Goal: Information Seeking & Learning: Learn about a topic

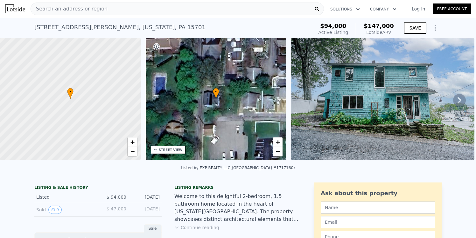
click at [460, 95] on icon at bounding box center [459, 100] width 13 height 13
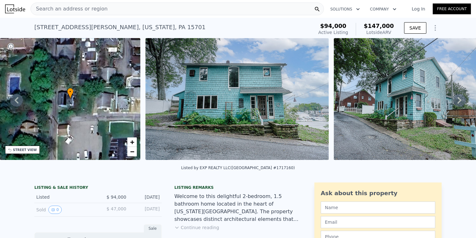
click at [460, 99] on icon at bounding box center [459, 100] width 4 height 6
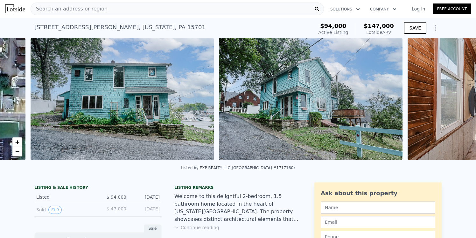
scroll to position [0, 291]
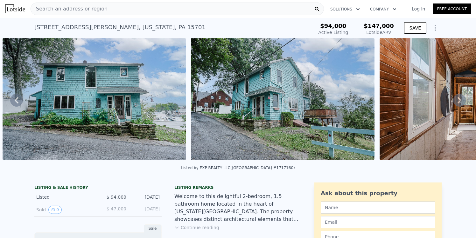
click at [460, 99] on icon at bounding box center [459, 100] width 4 height 6
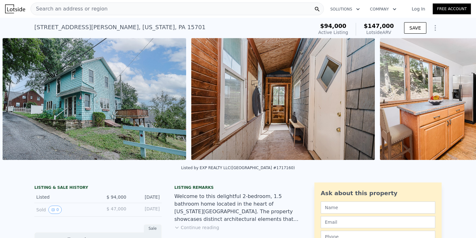
click at [460, 99] on img at bounding box center [471, 99] width 183 height 122
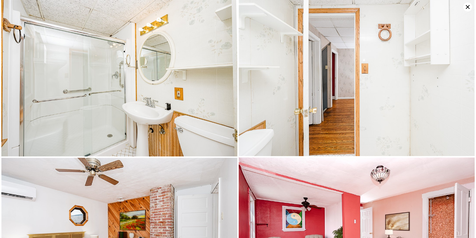
scroll to position [1109, 0]
click at [466, 5] on icon at bounding box center [467, 7] width 9 height 9
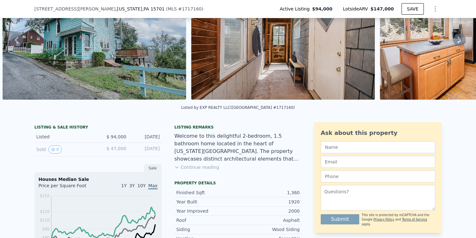
scroll to position [59, 0]
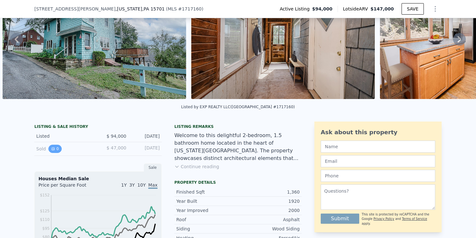
click at [56, 147] on button "0" at bounding box center [54, 149] width 13 height 8
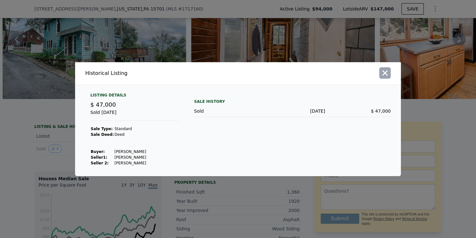
click at [386, 73] on icon "button" at bounding box center [384, 73] width 9 height 9
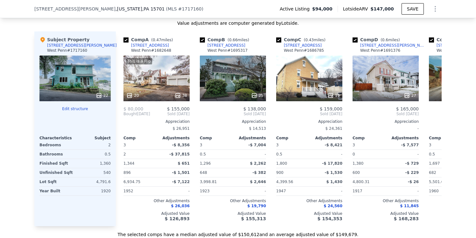
scroll to position [0, 0]
click at [435, 5] on icon "Show Options" at bounding box center [435, 9] width 8 height 8
click at [453, 48] on div "We found 12 sales that match your search Listings provided by West Penn . Filte…" at bounding box center [238, 60] width 476 height 355
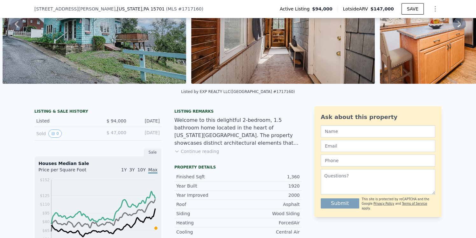
scroll to position [75, 0]
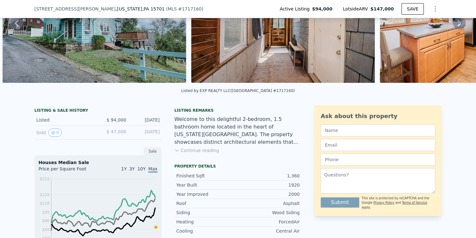
click at [119, 132] on span "$ 47,000" at bounding box center [116, 131] width 20 height 5
click at [72, 113] on div "LISTING & SALE HISTORY" at bounding box center [97, 111] width 127 height 6
click at [38, 120] on div "Listed" at bounding box center [64, 120] width 57 height 6
click at [174, 152] on div "LISTING & SALE HISTORY Listed $ 94,000 [DATE] Sold 0 $ 47,000 [DATE] Sale House…" at bounding box center [167, 240] width 267 height 268
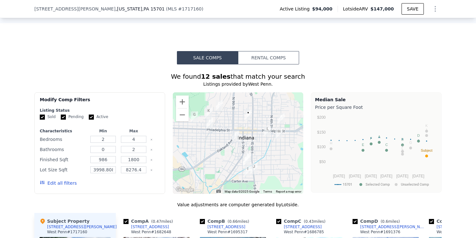
scroll to position [467, 0]
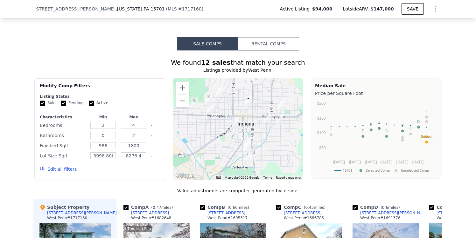
click at [277, 48] on button "Rental Comps" at bounding box center [268, 43] width 61 height 13
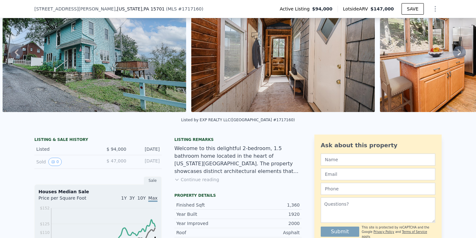
scroll to position [45, 0]
